Goal: Transaction & Acquisition: Download file/media

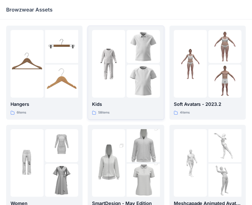
scroll to position [127, 0]
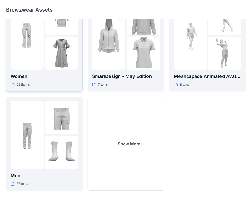
click at [35, 57] on div at bounding box center [27, 36] width 33 height 68
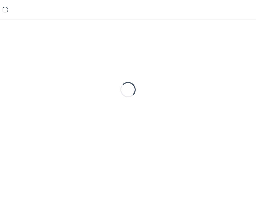
click at [35, 57] on div "Loading..." at bounding box center [128, 90] width 244 height 128
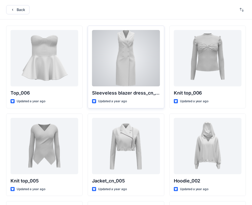
scroll to position [119, 0]
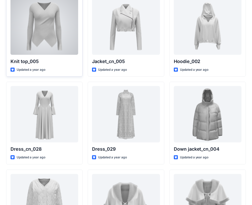
click at [42, 35] on div at bounding box center [45, 26] width 68 height 56
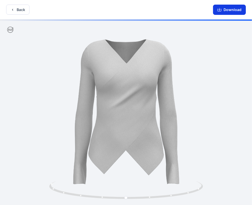
click at [235, 11] on button "Download" at bounding box center [229, 10] width 33 height 10
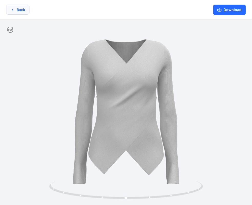
click at [19, 9] on button "Back" at bounding box center [17, 10] width 23 height 10
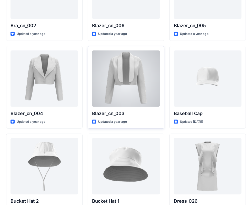
scroll to position [299, 0]
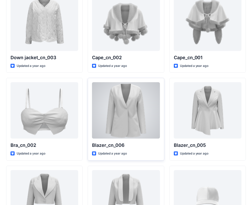
click at [135, 102] on div at bounding box center [126, 110] width 68 height 56
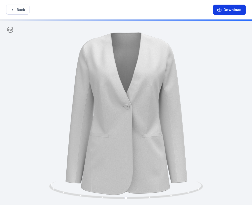
click at [226, 9] on button "Download" at bounding box center [229, 10] width 33 height 10
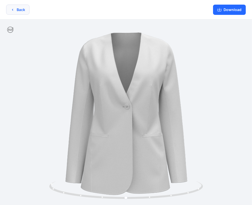
click at [24, 8] on button "Back" at bounding box center [17, 10] width 23 height 10
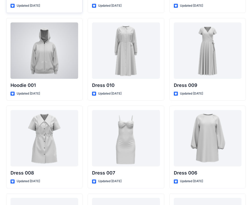
scroll to position [3050, 0]
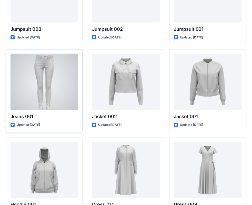
click at [46, 79] on div at bounding box center [45, 82] width 68 height 56
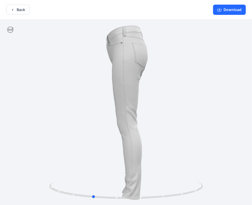
drag, startPoint x: 157, startPoint y: 59, endPoint x: 155, endPoint y: 63, distance: 4.2
click at [154, 63] on div at bounding box center [126, 112] width 252 height 187
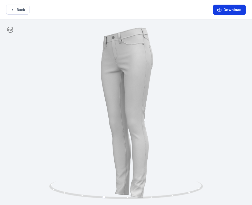
click at [234, 9] on button "Download" at bounding box center [229, 10] width 33 height 10
